Goal: Information Seeking & Learning: Learn about a topic

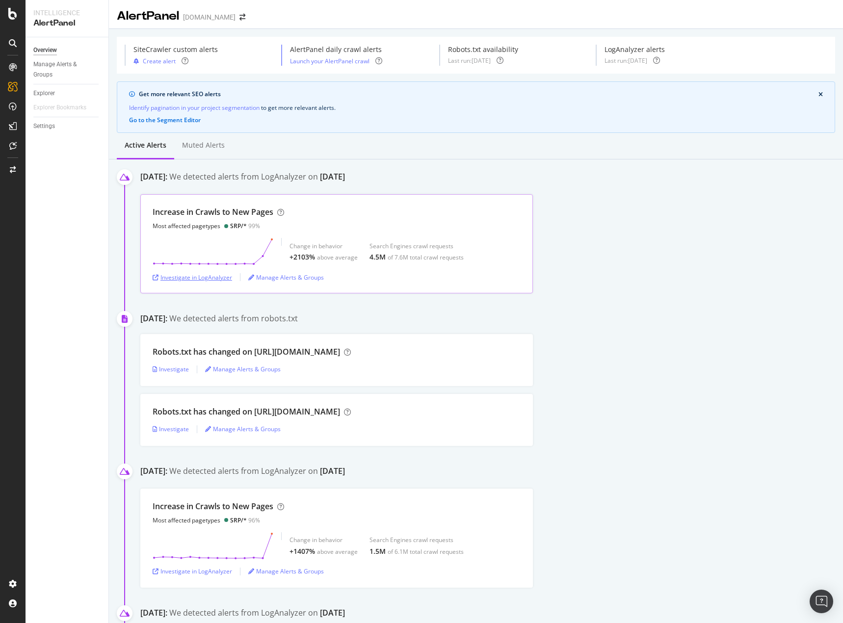
click at [217, 279] on div "Investigate in LogAnalyzer" at bounding box center [193, 277] width 80 height 8
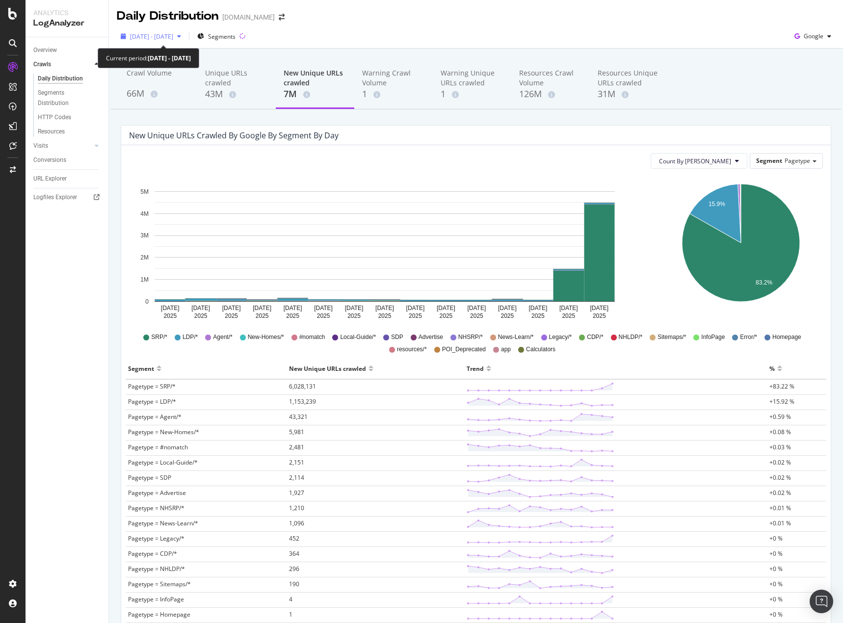
click at [173, 37] on span "[DATE] - [DATE]" at bounding box center [151, 36] width 43 height 8
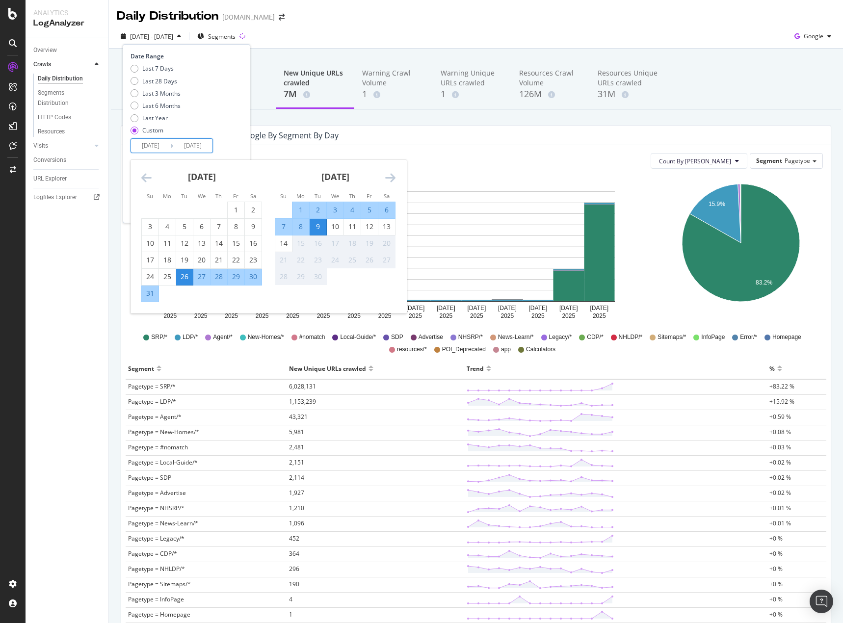
click at [152, 139] on input "[DATE]" at bounding box center [150, 146] width 39 height 14
click at [319, 209] on div "2" at bounding box center [318, 210] width 17 height 10
type input "[DATE]"
click at [192, 146] on input "[DATE]" at bounding box center [192, 146] width 39 height 14
click at [388, 225] on div "13" at bounding box center [386, 227] width 17 height 10
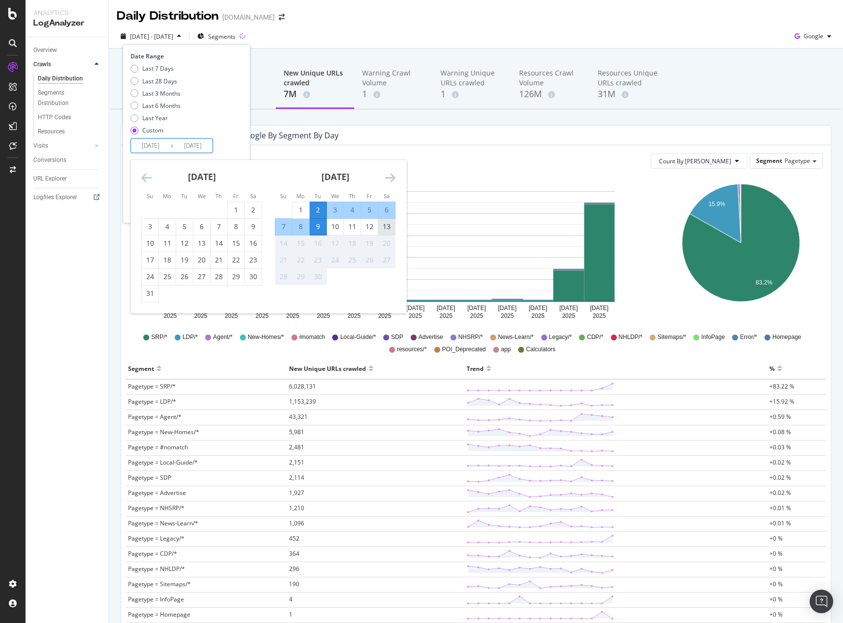
type input "[DATE]"
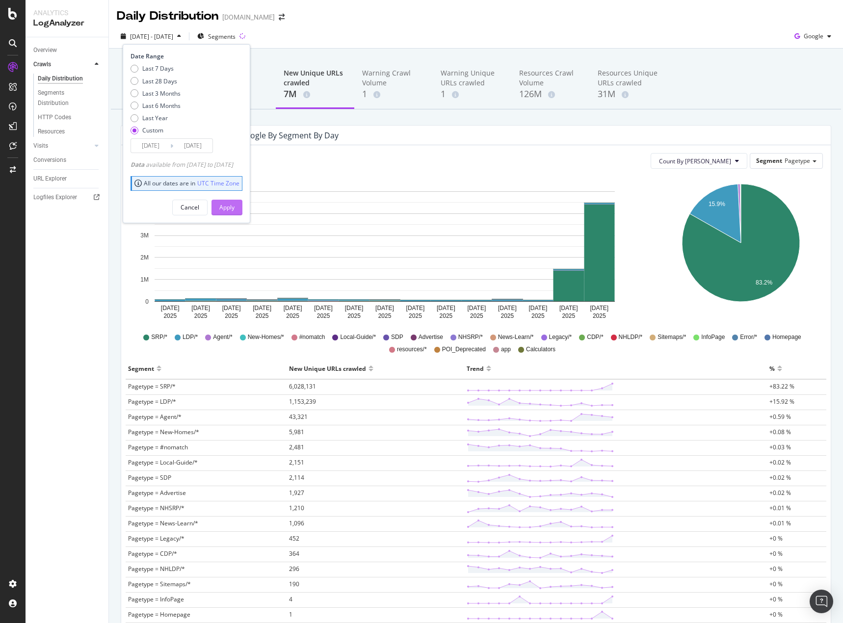
click at [235, 207] on div "Apply" at bounding box center [226, 207] width 15 height 8
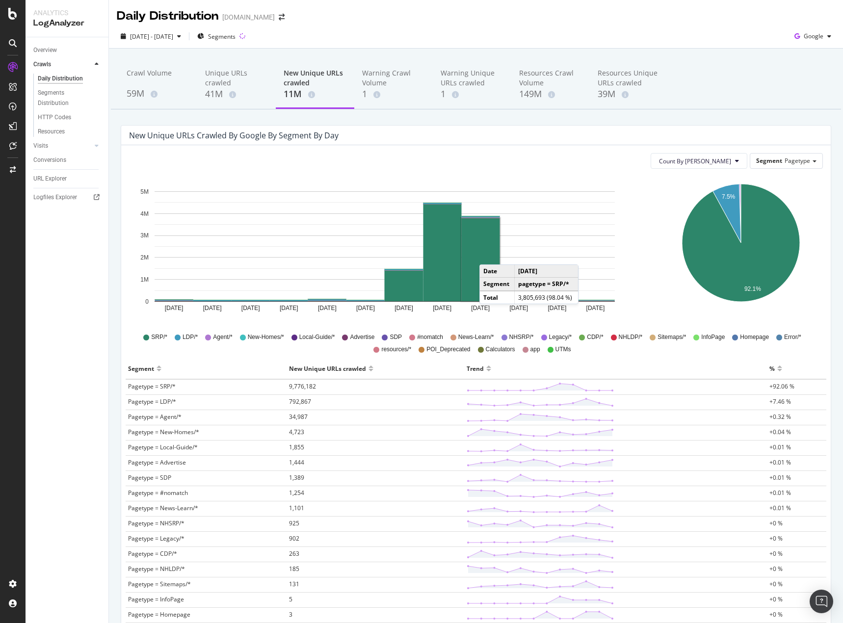
click at [489, 255] on rect "A chart." at bounding box center [481, 259] width 38 height 83
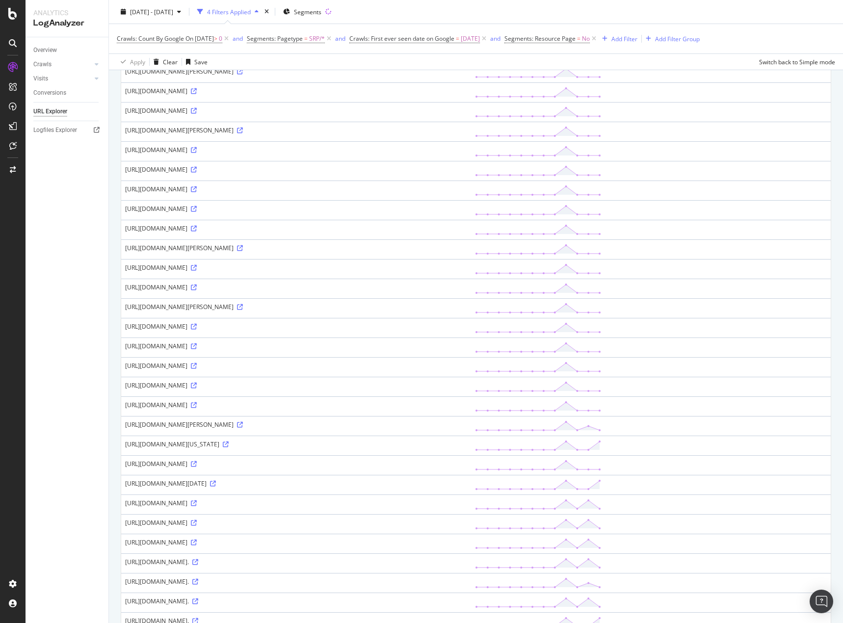
scroll to position [287, 0]
